Goal: Information Seeking & Learning: Learn about a topic

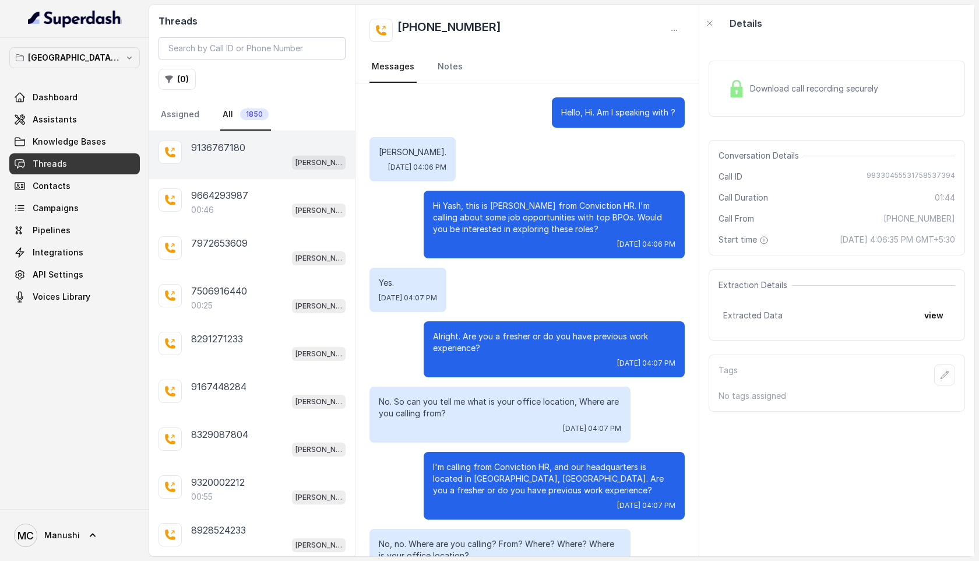
click at [245, 166] on div "[PERSON_NAME] Mumbai Conviction HR Outbound Assistant" at bounding box center [268, 161] width 154 height 15
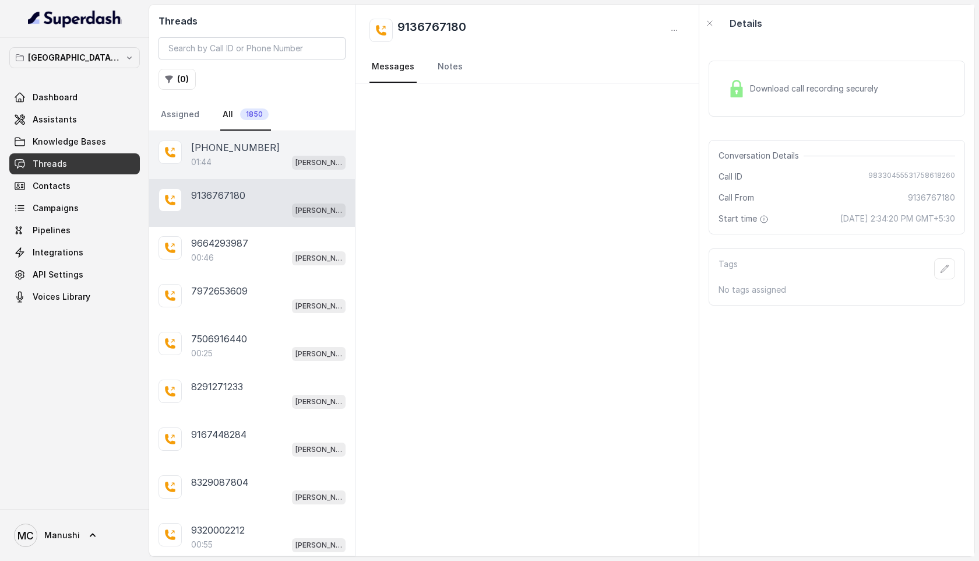
click at [218, 156] on div "01:44 [PERSON_NAME] Mumbai Conviction HR Outbound Assistant" at bounding box center [268, 161] width 154 height 15
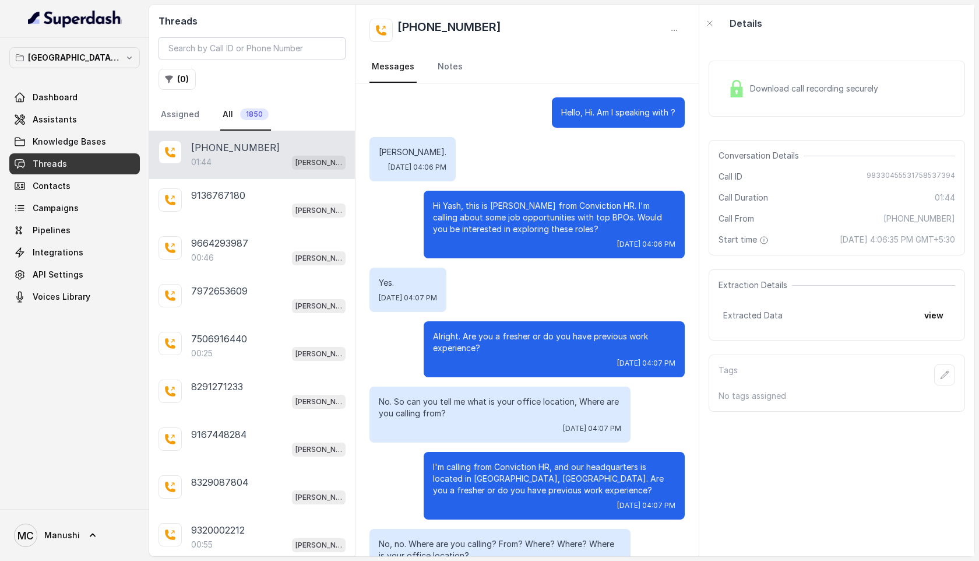
scroll to position [595, 0]
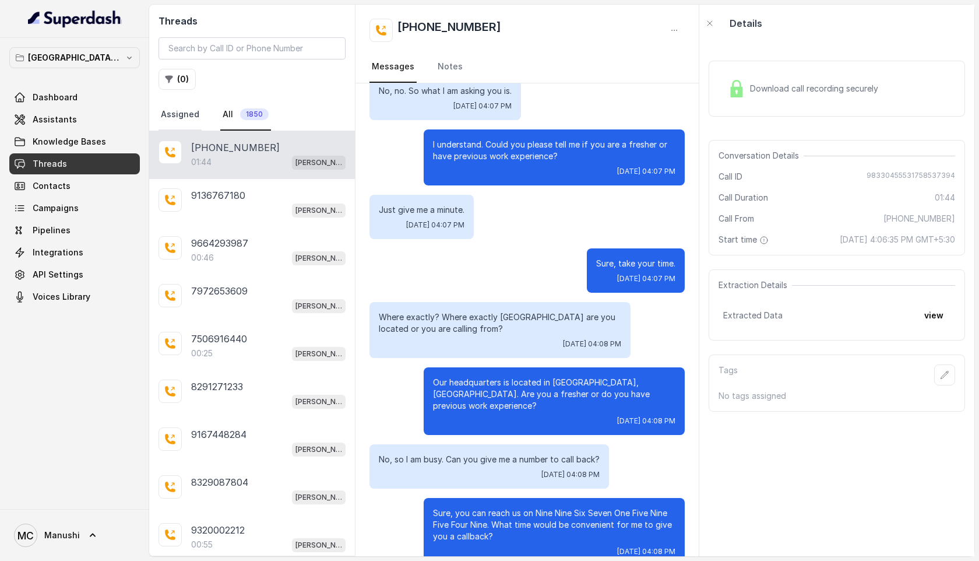
click at [180, 107] on link "Assigned" at bounding box center [180, 114] width 43 height 31
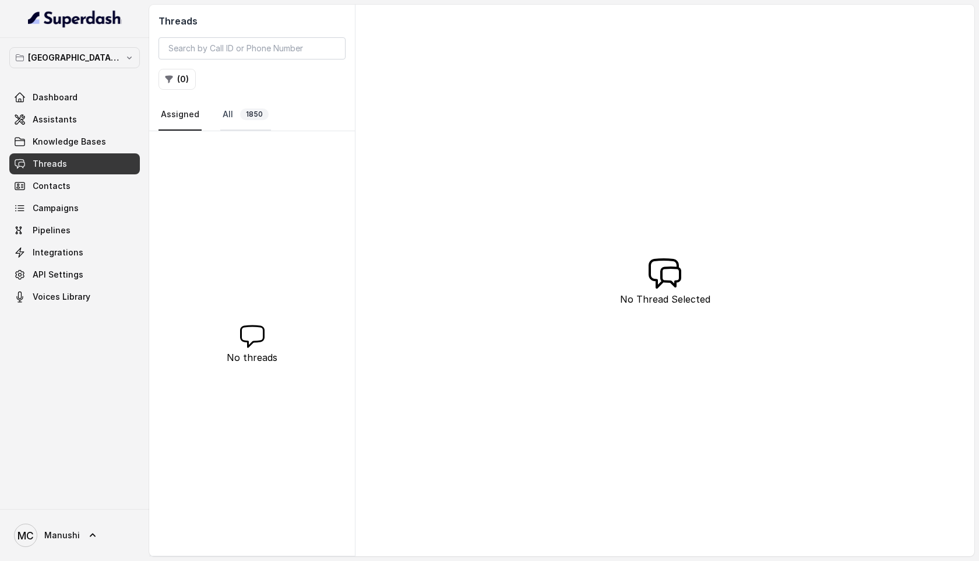
click at [234, 107] on link "All 1850" at bounding box center [245, 114] width 51 height 31
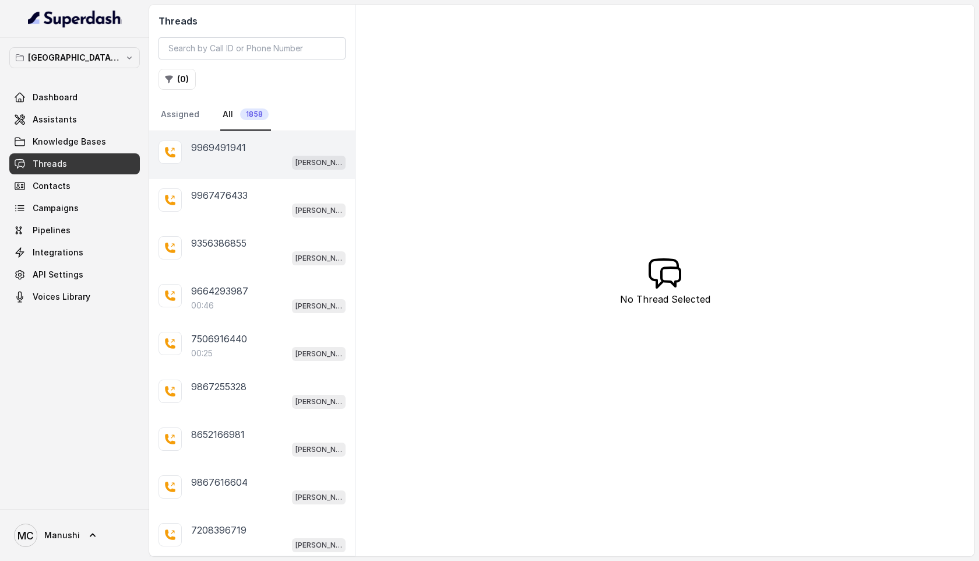
click at [245, 146] on p "9969491941" at bounding box center [218, 147] width 55 height 14
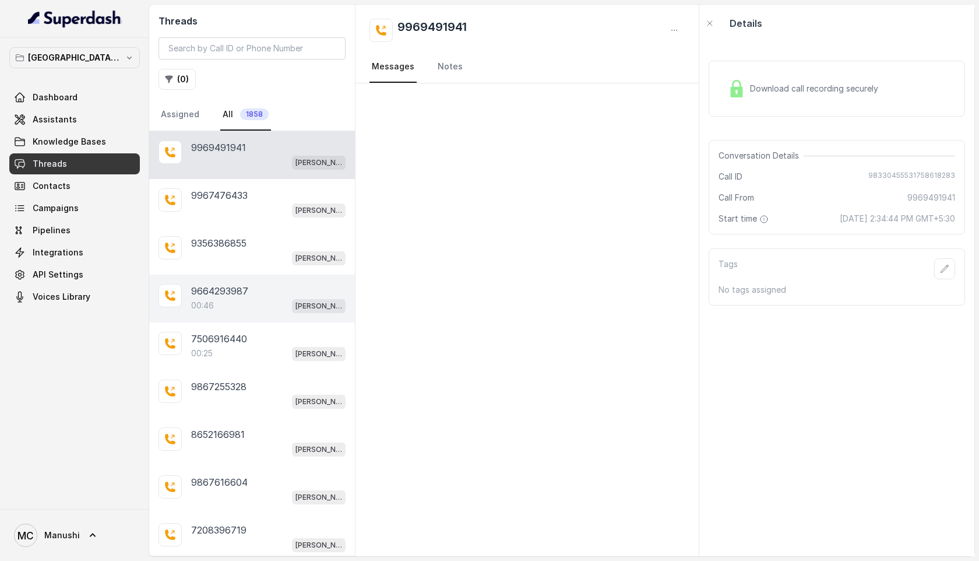
click at [216, 289] on p "9664293987" at bounding box center [219, 291] width 57 height 14
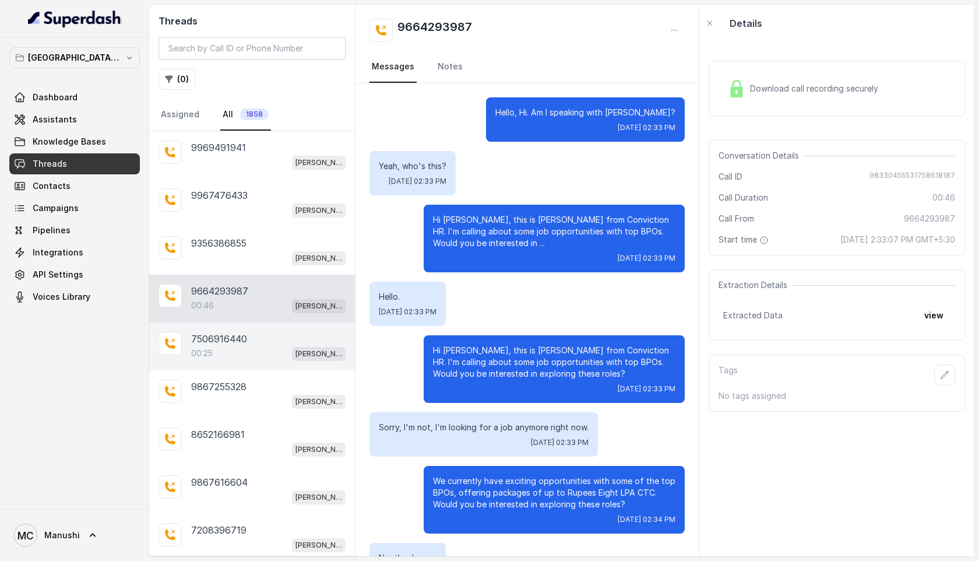
click at [201, 337] on p "7506916440" at bounding box center [219, 339] width 56 height 14
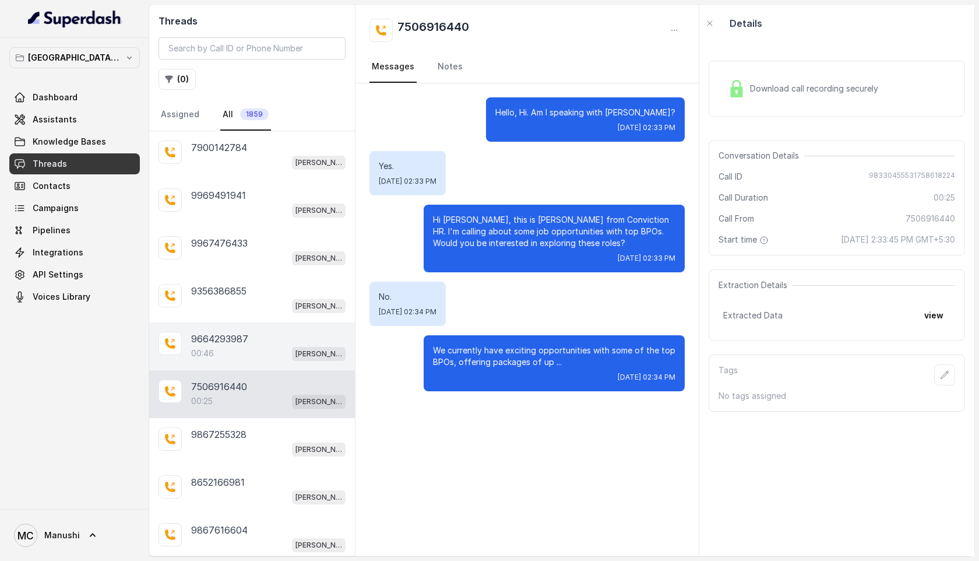
click at [226, 346] on div "00:46 [PERSON_NAME] Mumbai Conviction HR Outbound Assistant" at bounding box center [268, 353] width 154 height 15
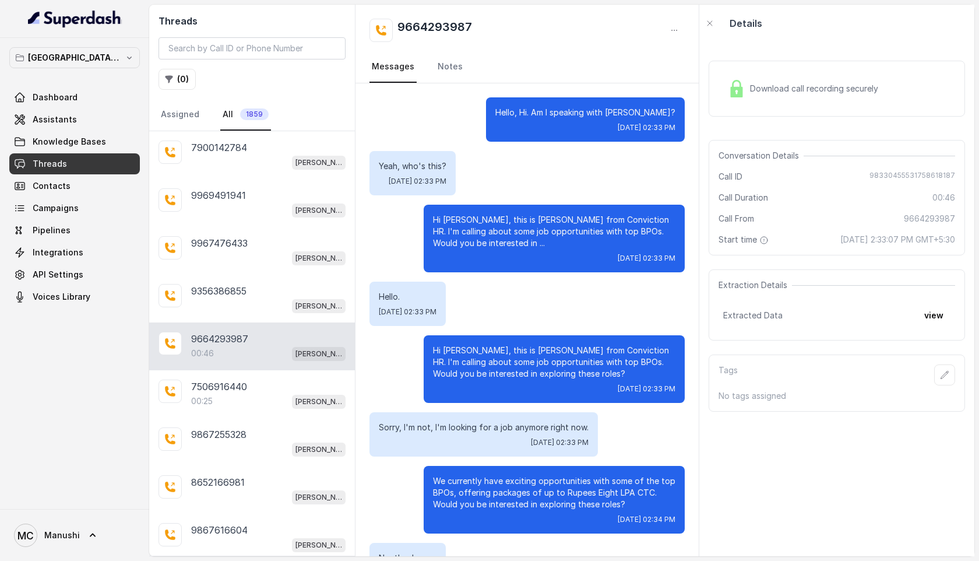
scroll to position [110, 0]
